Goal: Register for event/course

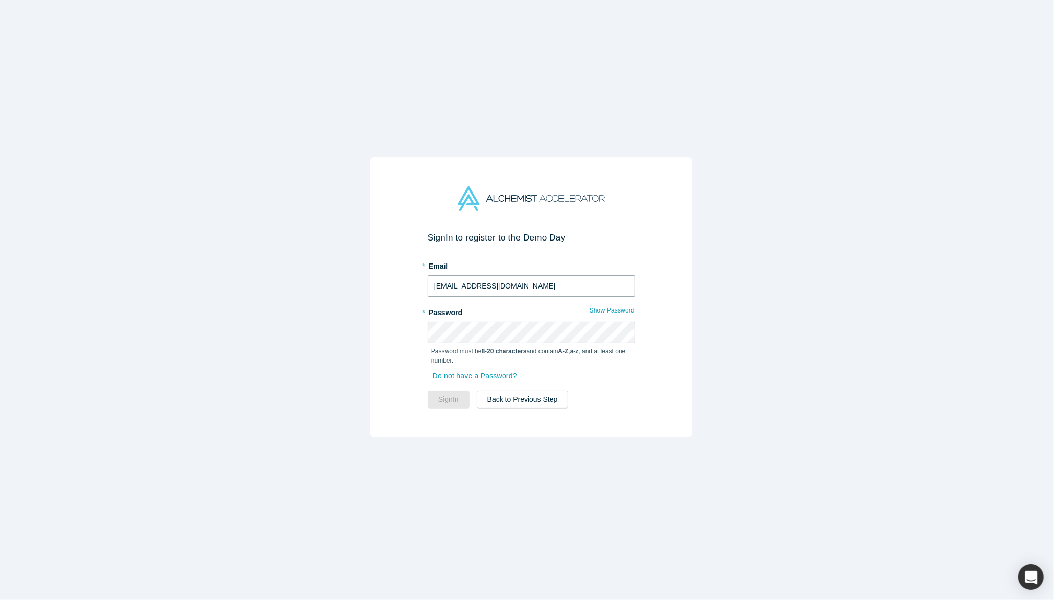
click at [478, 285] on input "[EMAIL_ADDRESS][DOMAIN_NAME]" at bounding box center [531, 285] width 207 height 21
